Goal: Task Accomplishment & Management: Use online tool/utility

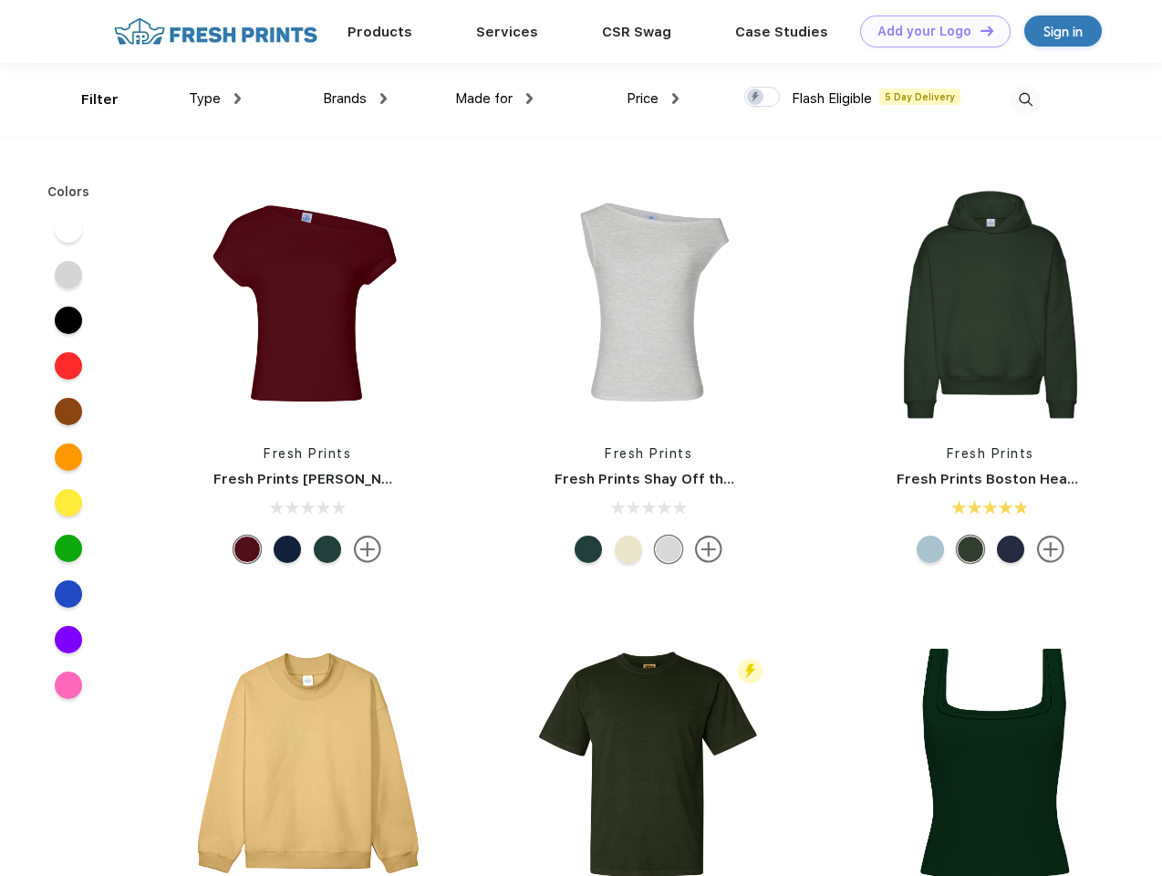
click at [929, 31] on link "Add your Logo Design Tool" at bounding box center [935, 32] width 151 height 32
click at [0, 0] on div "Design Tool" at bounding box center [0, 0] width 0 height 0
click at [979, 30] on link "Add your Logo Design Tool" at bounding box center [935, 32] width 151 height 32
click at [88, 99] on div "Filter" at bounding box center [99, 99] width 37 height 21
click at [215, 99] on span "Type" at bounding box center [205, 98] width 32 height 16
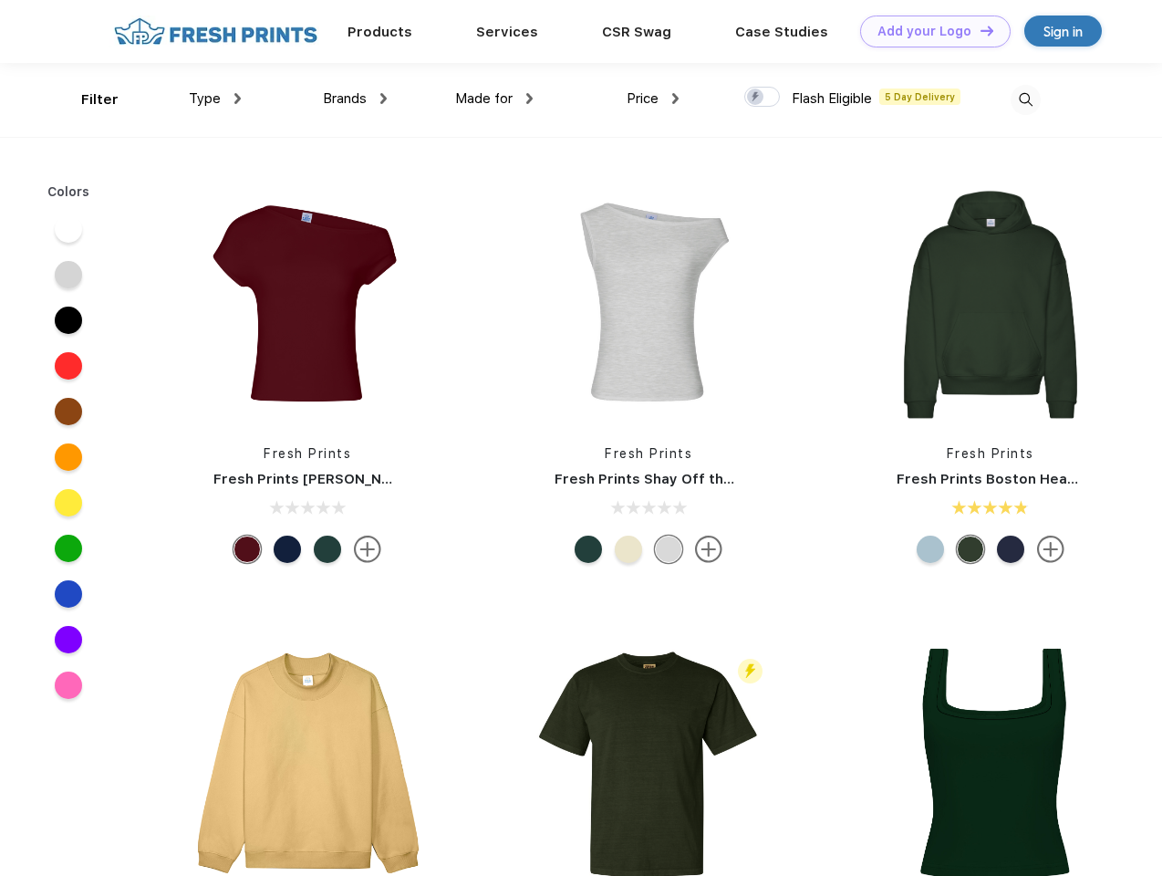
click at [355, 99] on span "Brands" at bounding box center [345, 98] width 44 height 16
click at [495, 99] on span "Made for" at bounding box center [483, 98] width 57 height 16
click at [653, 99] on span "Price" at bounding box center [643, 98] width 32 height 16
click at [763, 98] on div at bounding box center [763, 97] width 36 height 20
click at [756, 98] on input "checkbox" at bounding box center [751, 92] width 12 height 12
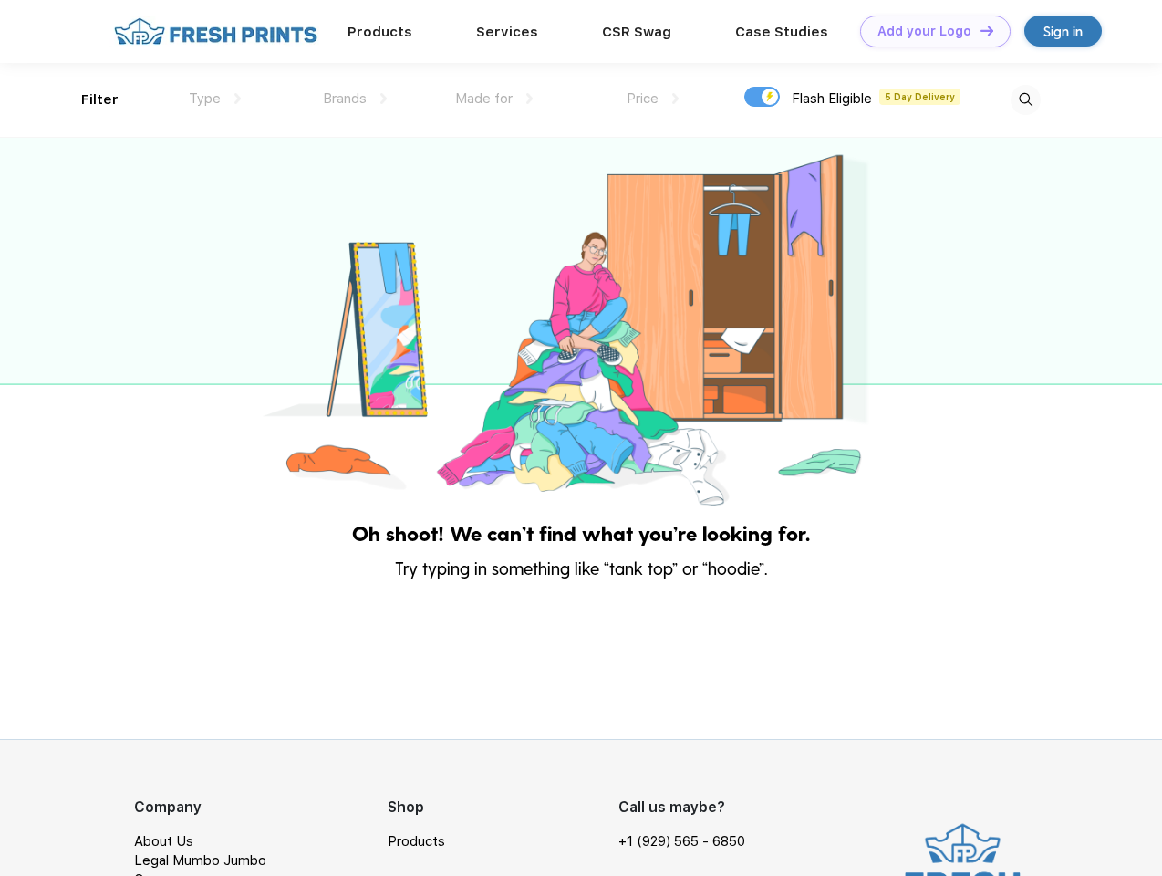
click at [1026, 99] on img at bounding box center [1026, 100] width 30 height 30
